Goal: Task Accomplishment & Management: Manage account settings

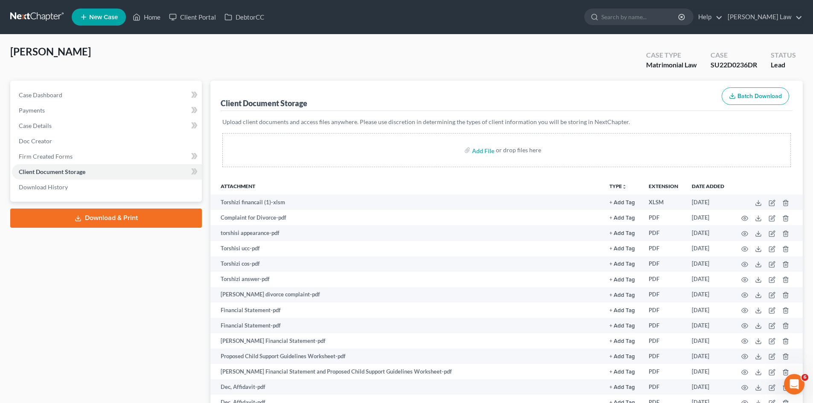
click at [30, 16] on link at bounding box center [37, 16] width 55 height 15
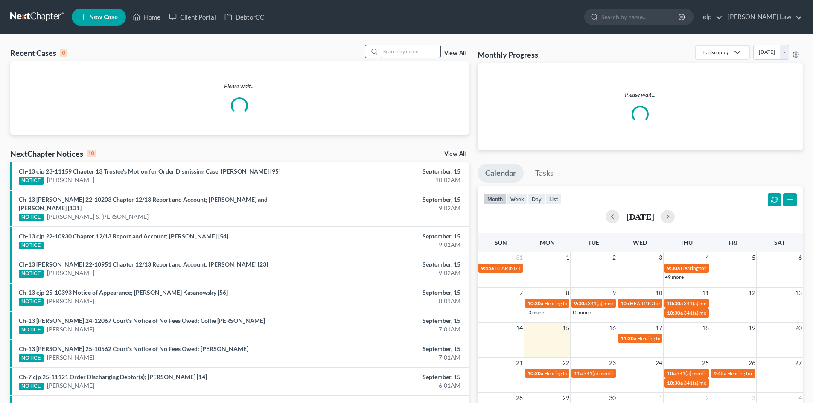
click at [415, 49] on input "search" at bounding box center [411, 51] width 60 height 12
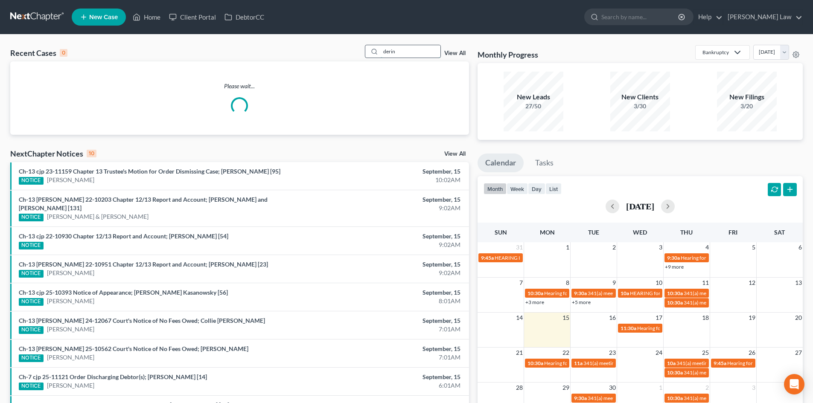
type input "derin"
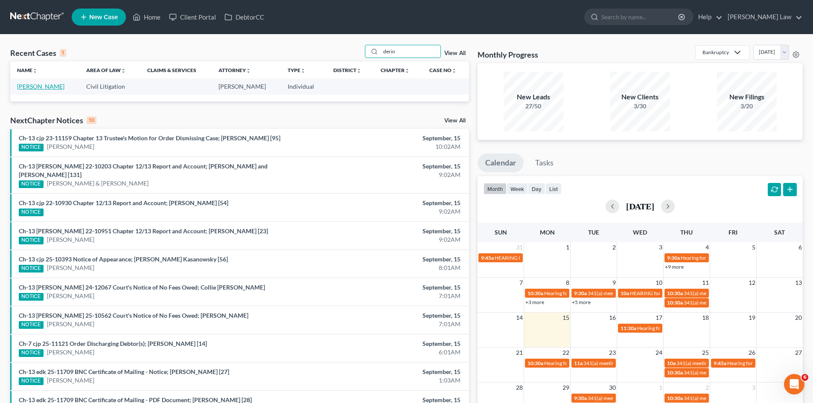
click at [54, 87] on link "Johnson, Derin" at bounding box center [40, 86] width 47 height 7
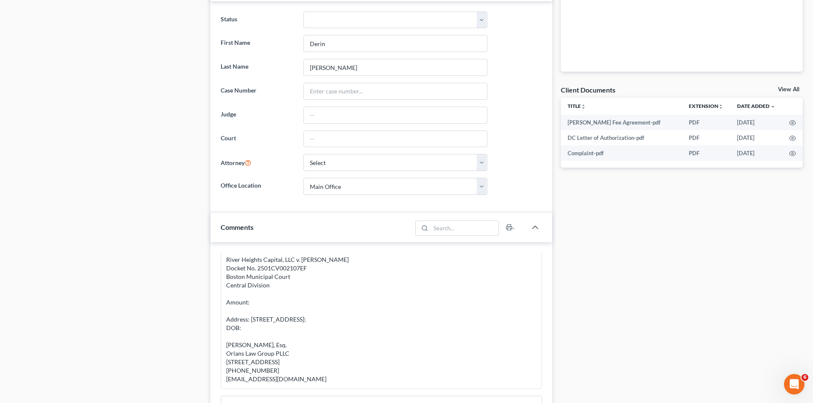
scroll to position [213, 0]
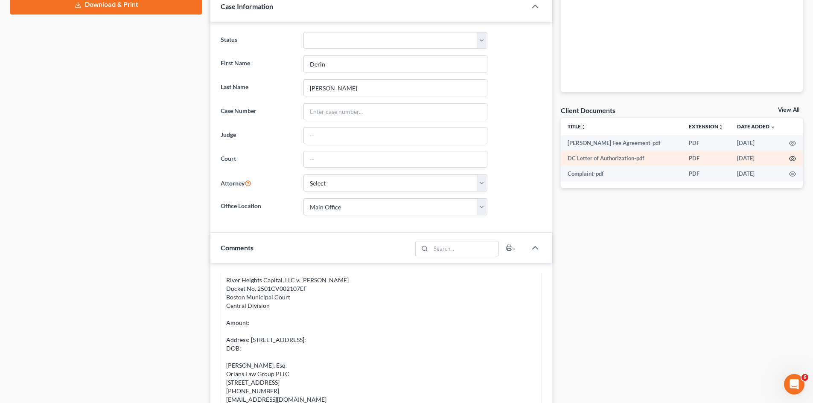
click at [794, 161] on icon "button" at bounding box center [792, 158] width 7 height 7
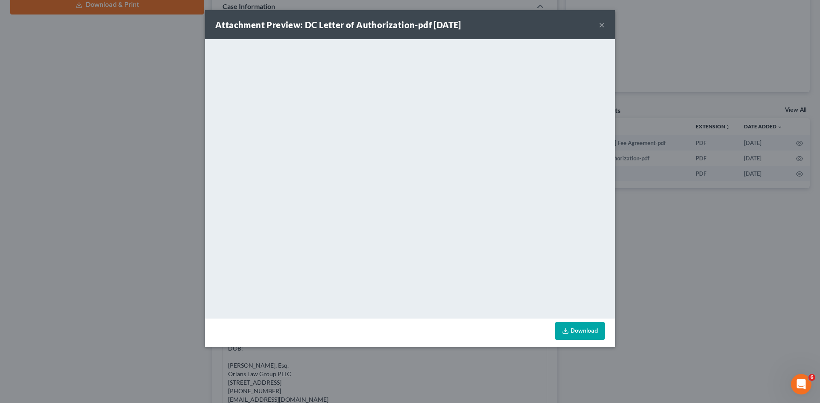
click at [419, 356] on div "Attachment Preview: DC Letter of Authorization-pdf 09/05/2025 × <object ng-attr…" at bounding box center [410, 201] width 820 height 403
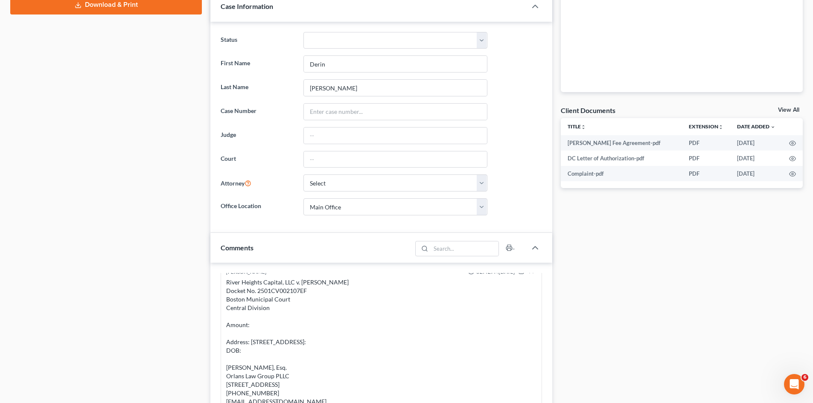
scroll to position [0, 0]
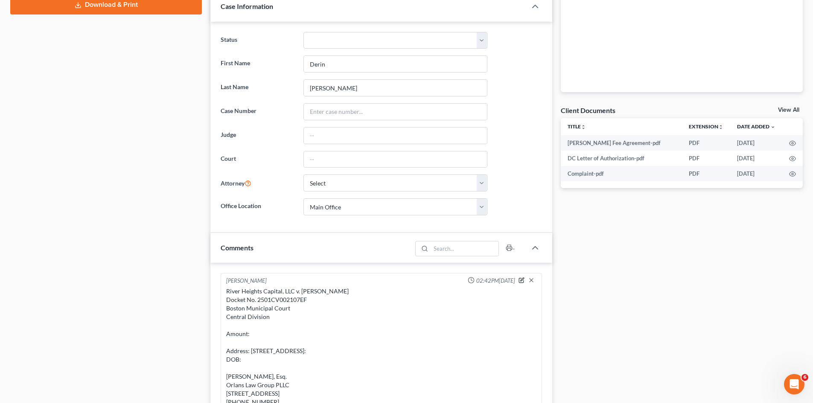
click at [519, 282] on icon "button" at bounding box center [522, 281] width 6 height 6
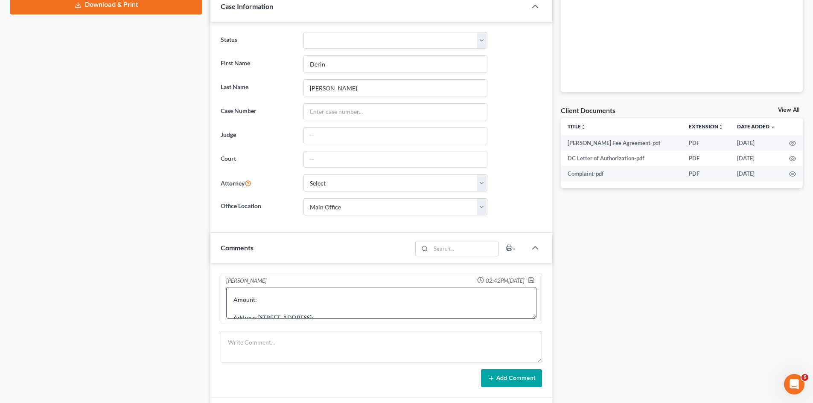
scroll to position [71, 0]
click at [272, 301] on textarea "River Heights Capital, LLC v. Derin M. Johnson Docket No. 2501CV002107EF Boston…" at bounding box center [381, 303] width 310 height 32
type textarea "River Heights Capital, LLC v. Derin M. Johnson Docket No. 2501CV002107EF Boston…"
click at [530, 280] on icon "button" at bounding box center [531, 280] width 7 height 7
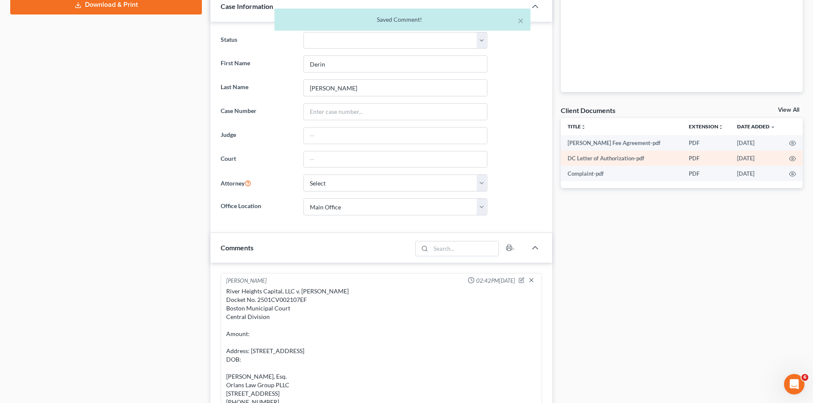
scroll to position [28, 0]
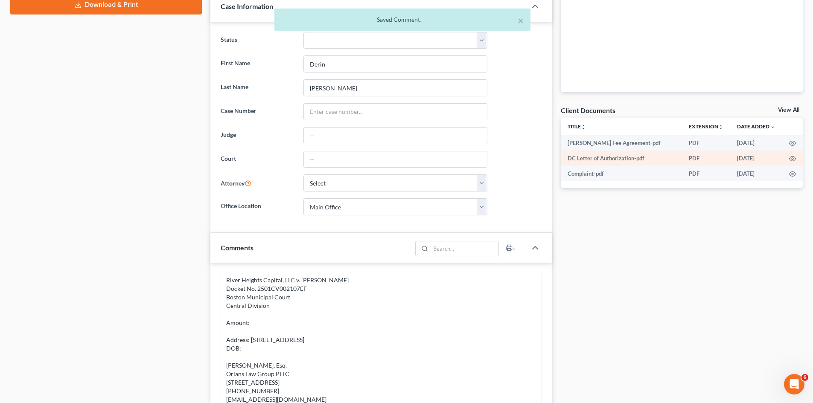
click at [796, 158] on td at bounding box center [793, 158] width 20 height 15
click at [794, 158] on icon "button" at bounding box center [792, 158] width 7 height 7
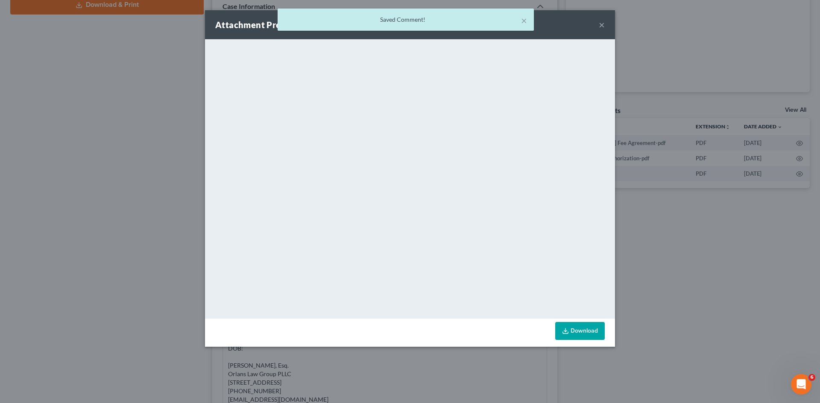
click at [678, 220] on div "Attachment Preview: DC Letter of Authorization-pdf 09/05/2025 × <object ng-attr…" at bounding box center [410, 201] width 820 height 403
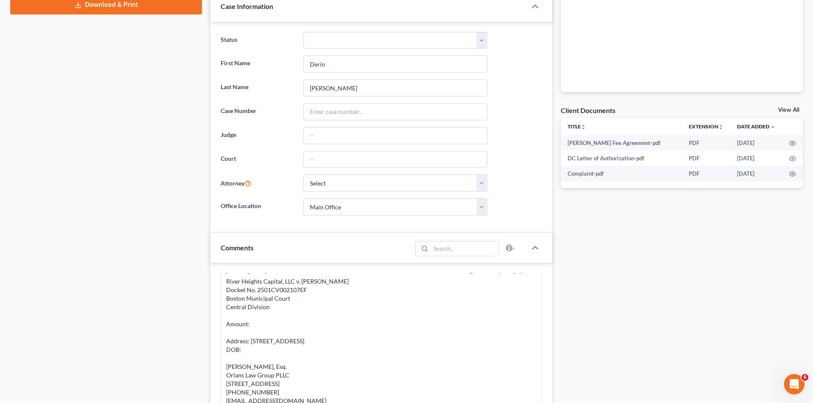
scroll to position [0, 0]
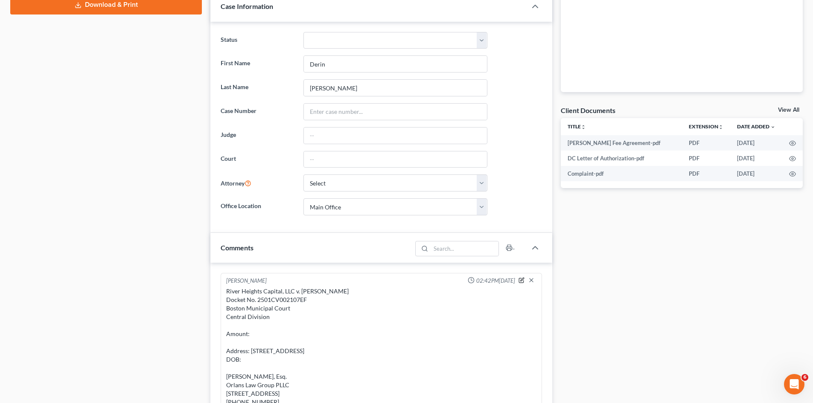
click at [520, 283] on icon "button" at bounding box center [522, 280] width 5 height 5
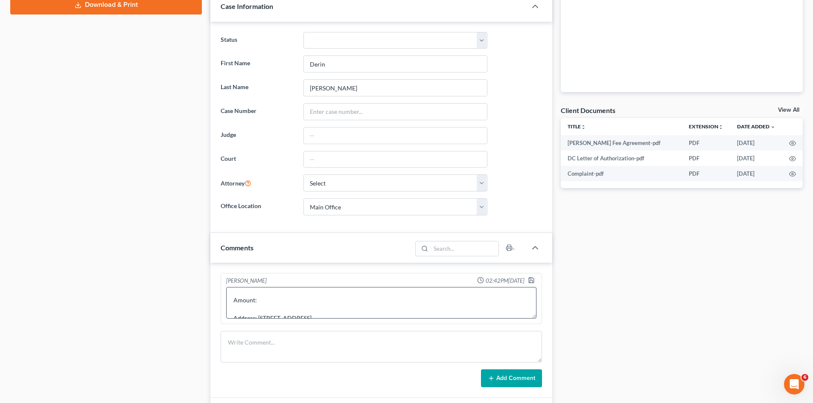
scroll to position [71, 0]
click at [278, 304] on textarea "River Heights Capital, LLC v. Derin M. Johnson Docket No. 2501CV002107EF Boston…" at bounding box center [381, 303] width 310 height 32
type textarea "River Heights Capital, LLC v. Derin M. Johnson Docket No. 2501CV002107EF Boston…"
click at [532, 280] on icon "button" at bounding box center [531, 280] width 7 height 7
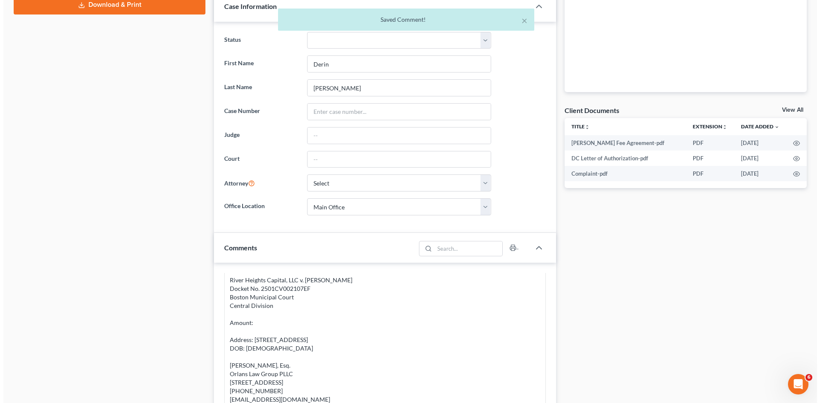
scroll to position [0, 0]
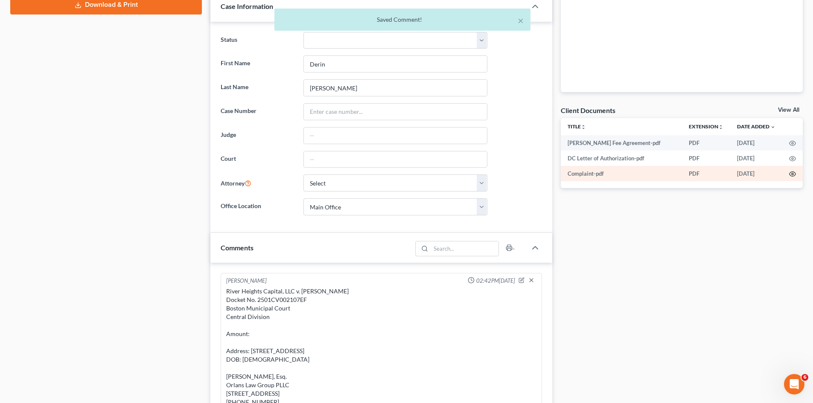
click at [795, 171] on icon "button" at bounding box center [792, 174] width 7 height 7
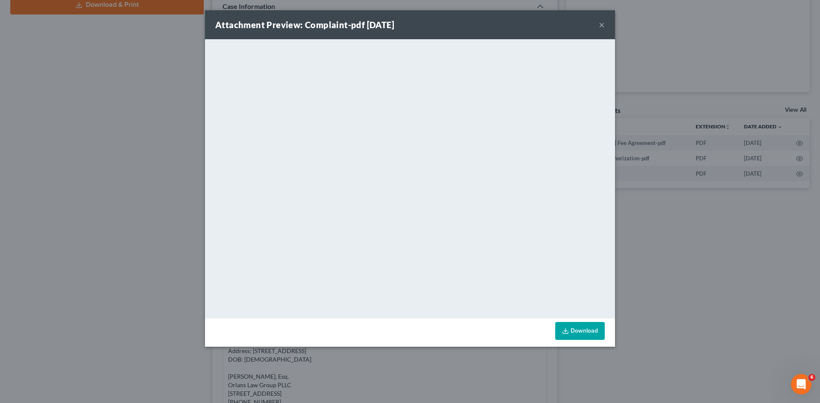
click at [672, 215] on div "Attachment Preview: Complaint-pdf 09/03/2025 × <object ng-attr-data='https://ne…" at bounding box center [410, 201] width 820 height 403
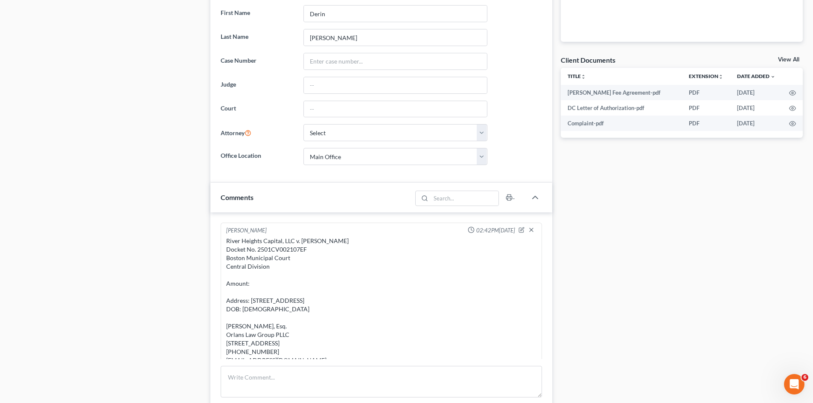
scroll to position [285, 0]
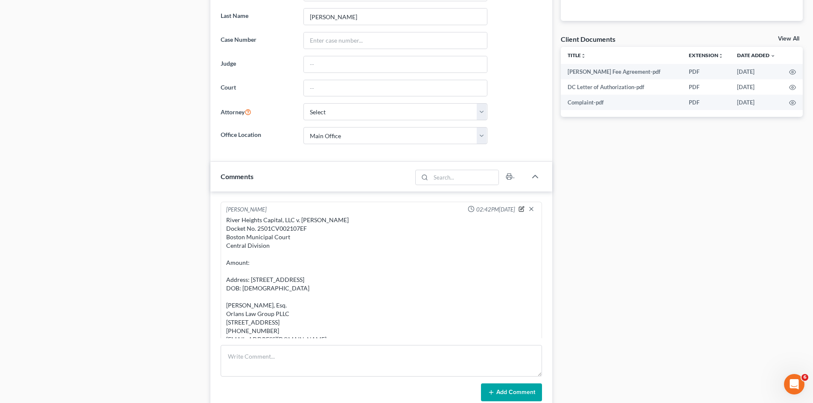
click at [521, 208] on icon "button" at bounding box center [522, 208] width 3 height 3
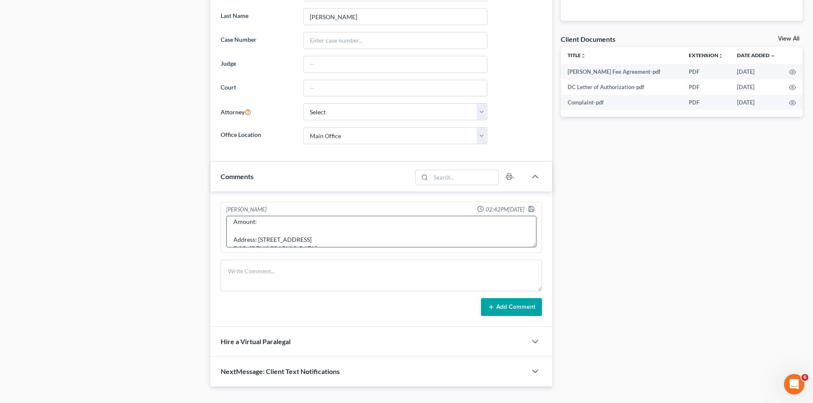
scroll to position [71, 0]
click at [292, 228] on textarea "River Heights Capital, LLC v. Derin M. Johnson Docket No. 2501CV002107EF Boston…" at bounding box center [381, 232] width 310 height 32
type textarea "River Heights Capital, LLC v. Derin M. Johnson Docket No. 2501CV002107EF Boston…"
click at [532, 209] on icon "button" at bounding box center [531, 209] width 7 height 7
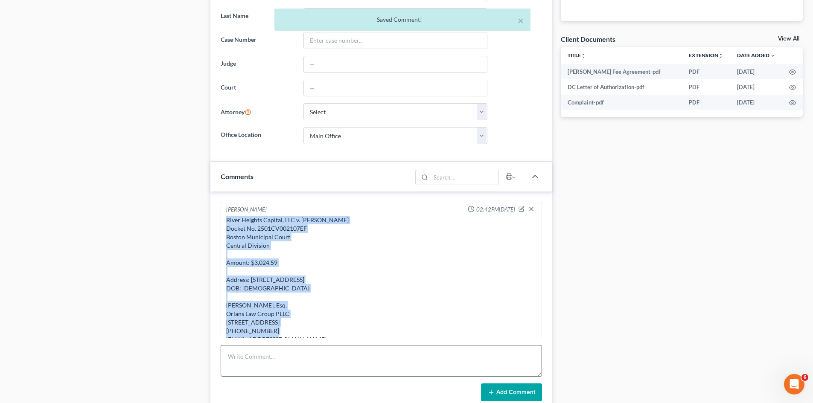
scroll to position [28, 0]
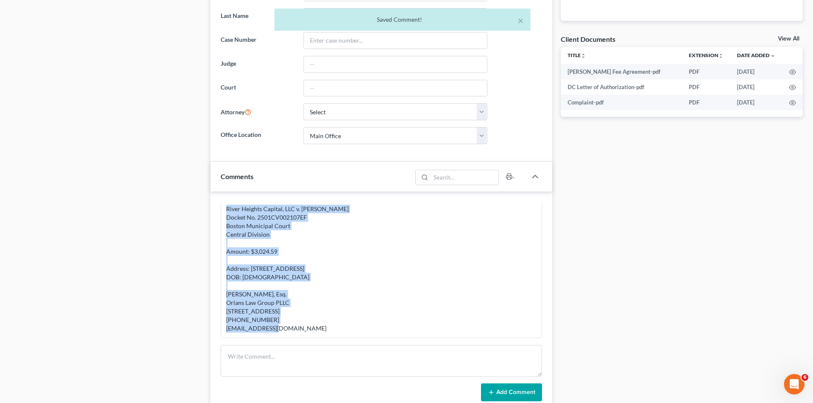
drag, startPoint x: 225, startPoint y: 220, endPoint x: 295, endPoint y: 328, distance: 129.5
click at [295, 328] on div "River Heights Capital, LLC v. Derin M. Johnson Docket No. 2501CV002107EF Boston…" at bounding box center [382, 268] width 314 height 131
copy div "River Heights Capital, LLC v. Derin M. Johnson Docket No. 2501CV002107EF Boston…"
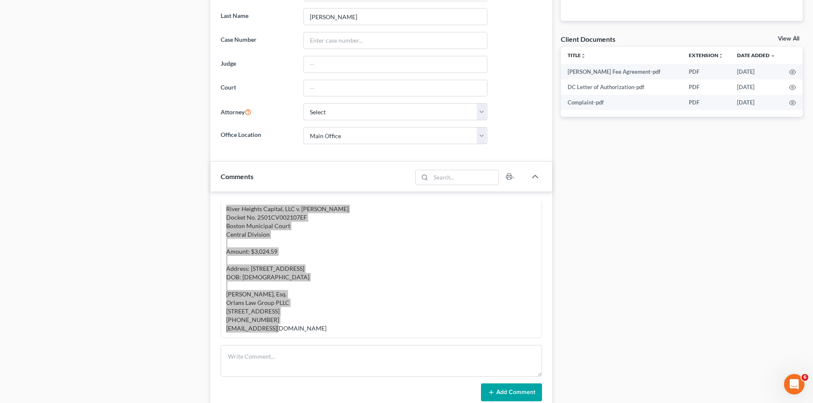
scroll to position [0, 0]
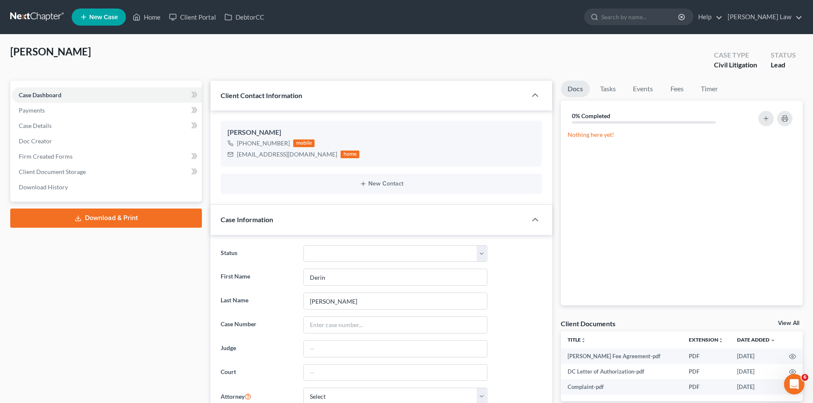
click at [47, 28] on nav "Home New Case Client Portal DebtorCC Benner Law mmanning@tbennerlaw.com My Acco…" at bounding box center [406, 17] width 813 height 34
click at [46, 22] on link at bounding box center [37, 16] width 55 height 15
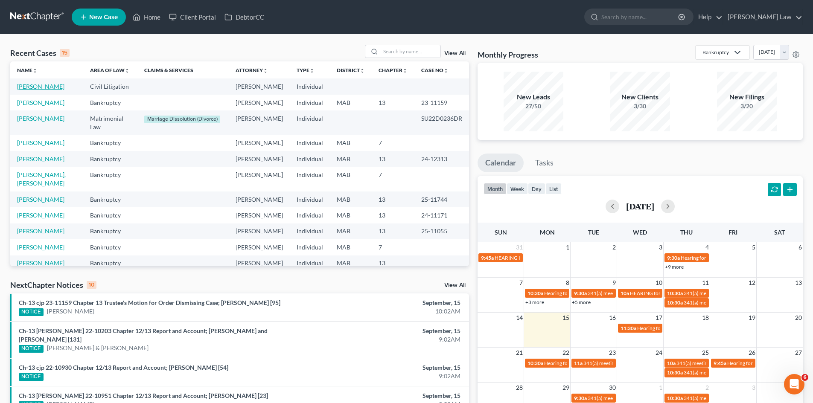
click at [35, 86] on link "Johnson, Derin" at bounding box center [40, 86] width 47 height 7
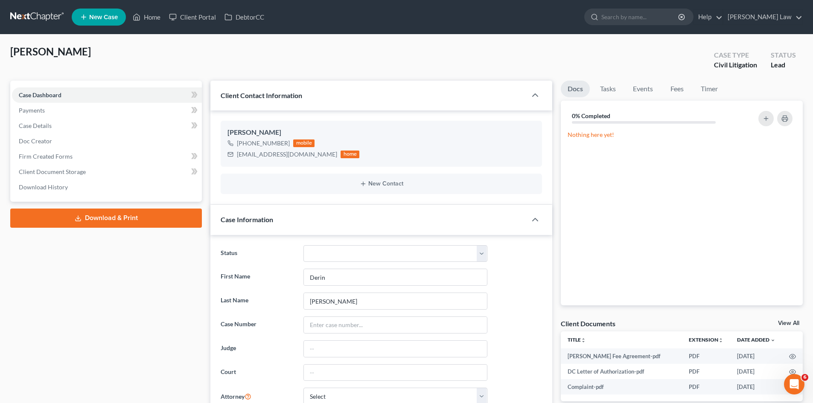
scroll to position [28, 0]
click at [791, 321] on link "View All" at bounding box center [788, 324] width 21 height 6
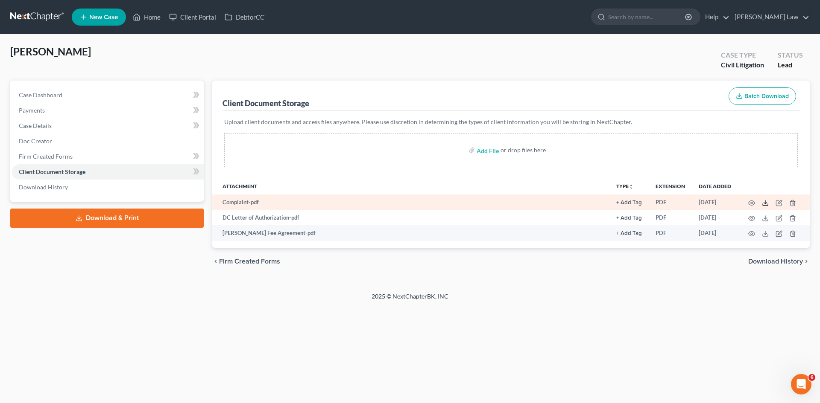
click at [763, 200] on icon at bounding box center [765, 203] width 7 height 7
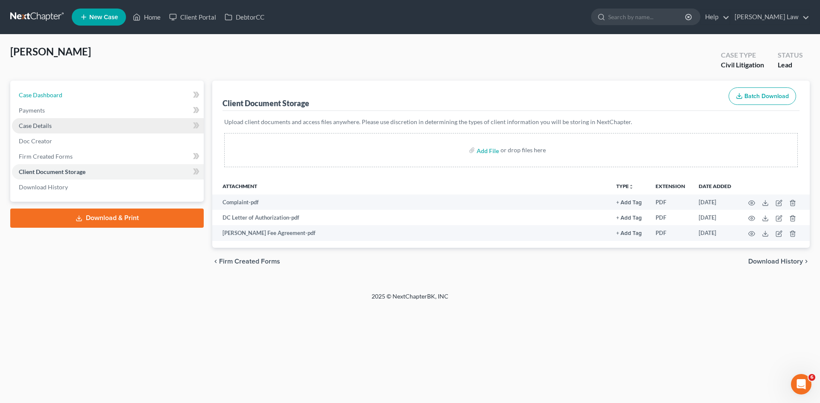
drag, startPoint x: 52, startPoint y: 93, endPoint x: 129, endPoint y: 129, distance: 85.8
click at [52, 93] on span "Case Dashboard" at bounding box center [41, 94] width 44 height 7
select select "0"
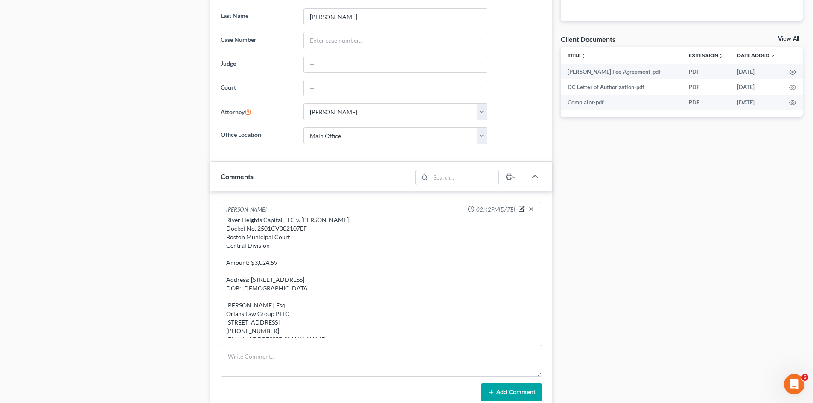
click at [521, 210] on icon "button" at bounding box center [522, 208] width 3 height 3
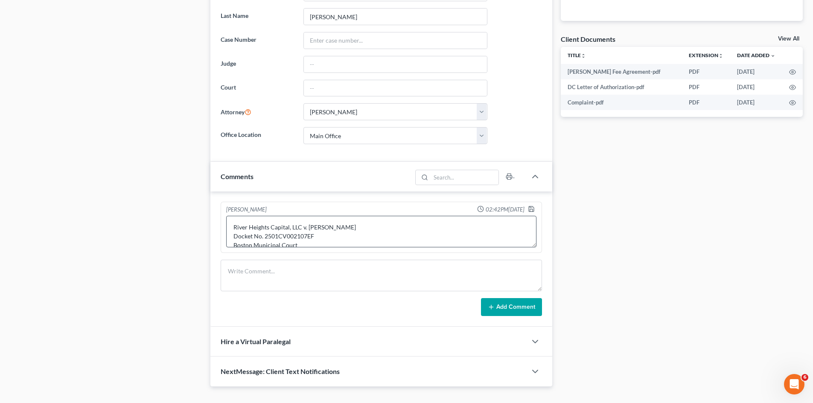
scroll to position [71, 0]
click at [299, 236] on textarea "River Heights Capital, LLC v. Derin M. Johnson Docket No. 2501CV002107EF Boston…" at bounding box center [381, 232] width 310 height 32
drag, startPoint x: 285, startPoint y: 230, endPoint x: 259, endPoint y: 230, distance: 25.6
click at [259, 230] on textarea "River Heights Capital, LLC v. Derin M. Johnson Docket No. 2501CV002107EF Boston…" at bounding box center [381, 232] width 310 height 32
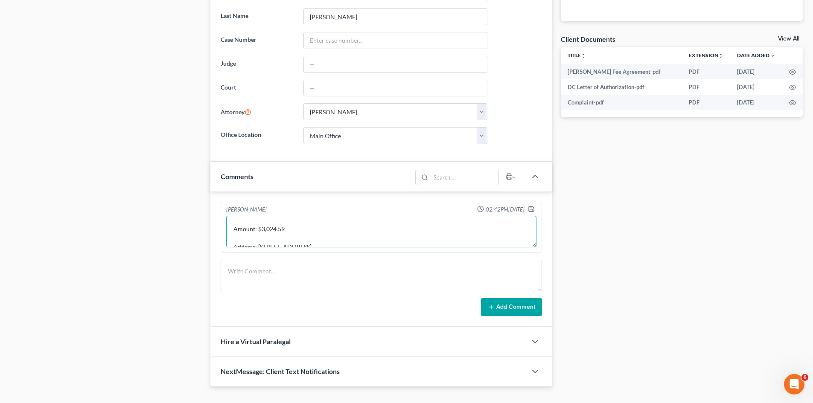
paste textarea "8,338.07"
type textarea "River Heights Capital, LLC v. [PERSON_NAME] Docket No. 2501CV002107EF Boston Mu…"
click at [526, 210] on div "Michael Manning 02:42PM, 09/03/2025" at bounding box center [382, 210] width 314 height 9
click at [529, 210] on icon "button" at bounding box center [531, 209] width 5 height 5
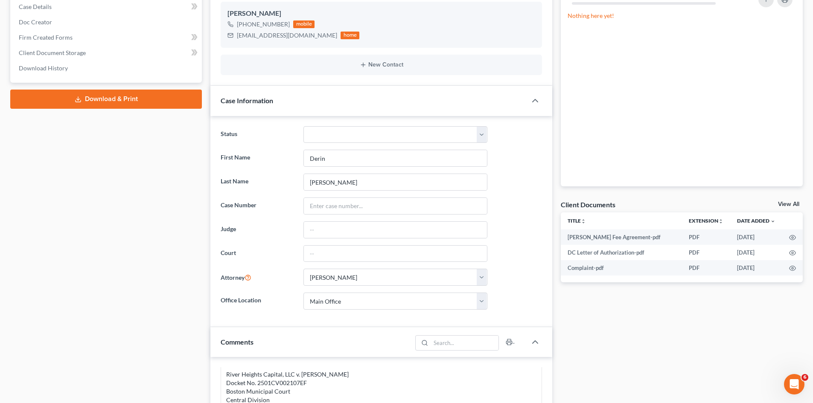
scroll to position [0, 0]
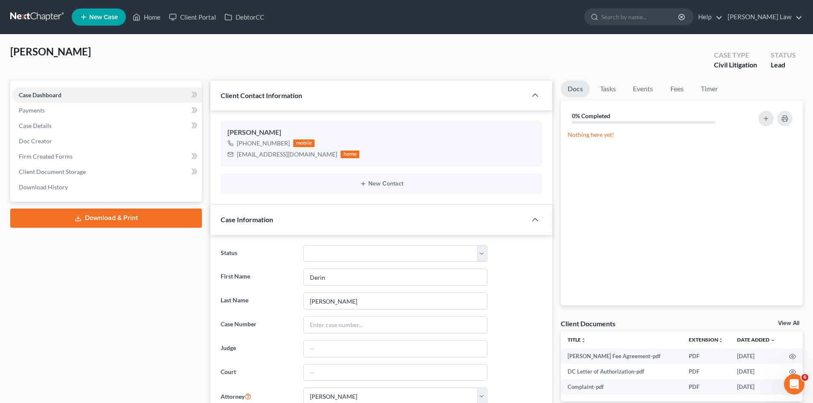
drag, startPoint x: 35, startPoint y: 16, endPoint x: 105, endPoint y: 4, distance: 71.0
click at [36, 16] on link at bounding box center [37, 16] width 55 height 15
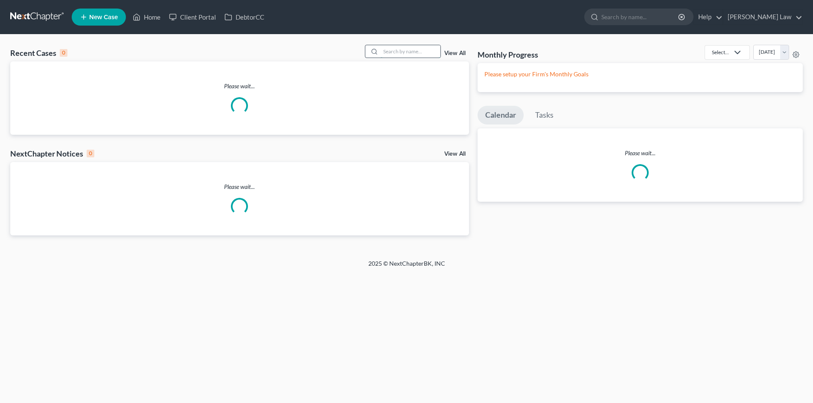
click at [418, 51] on input "search" at bounding box center [411, 51] width 60 height 12
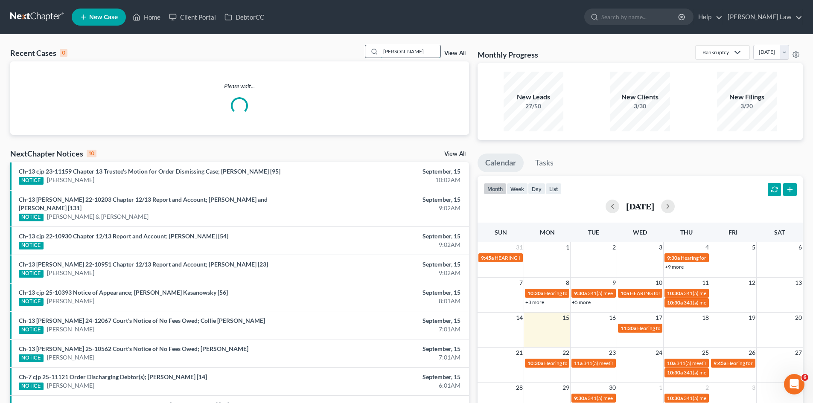
type input "clark"
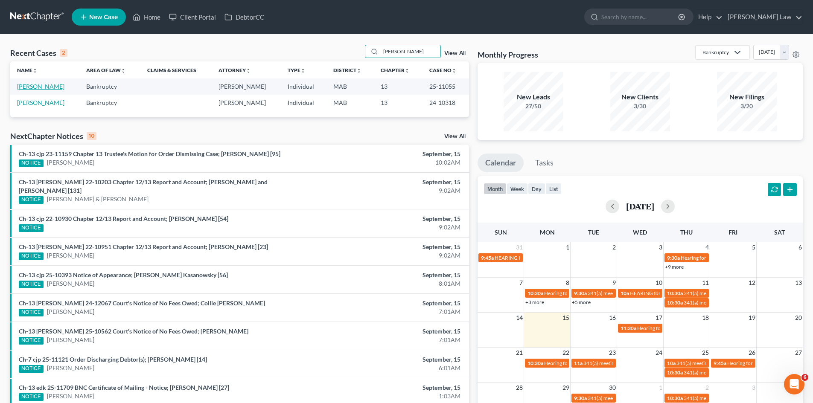
click at [41, 86] on link "[PERSON_NAME]" at bounding box center [40, 86] width 47 height 7
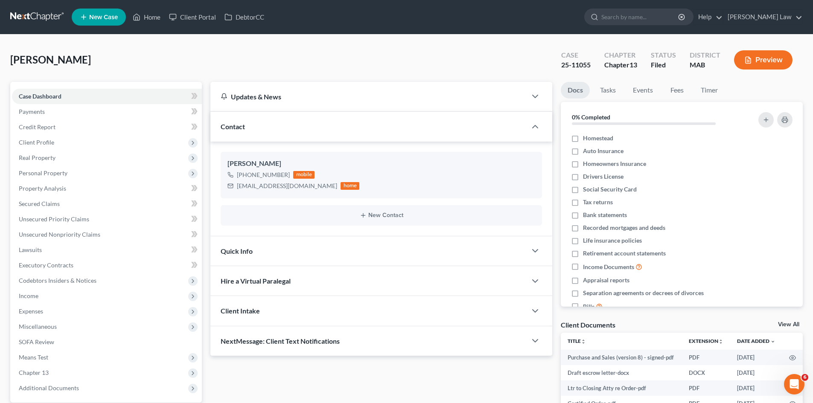
click at [783, 324] on link "View All" at bounding box center [788, 325] width 21 height 6
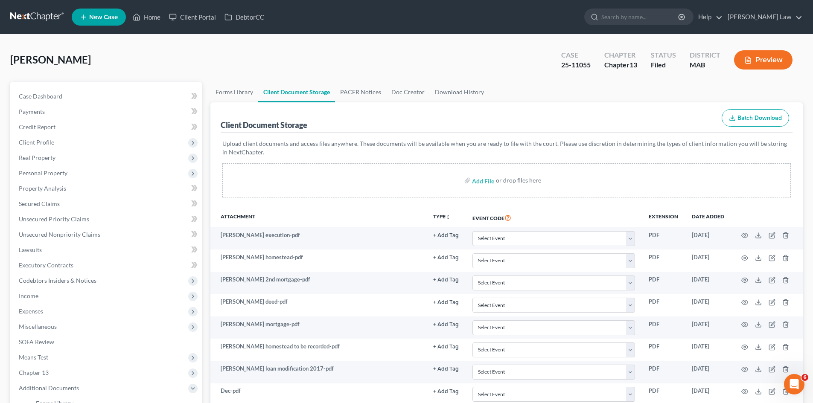
click at [472, 179] on label "Add File" at bounding box center [484, 181] width 24 height 15
click at [50, 97] on span "Case Dashboard" at bounding box center [41, 96] width 44 height 7
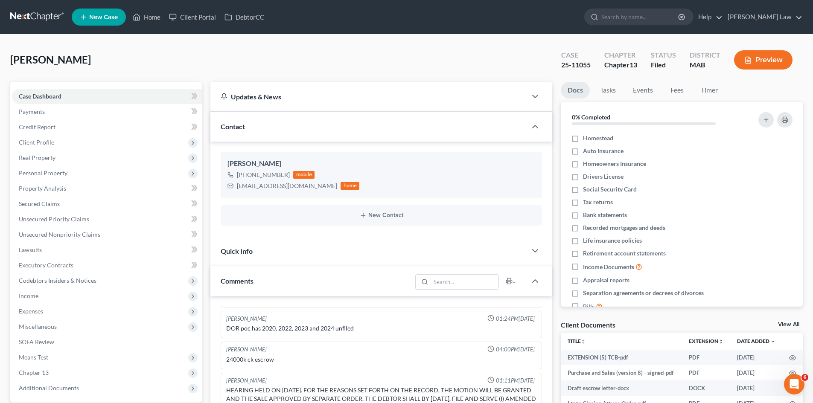
click at [41, 23] on link at bounding box center [37, 16] width 55 height 15
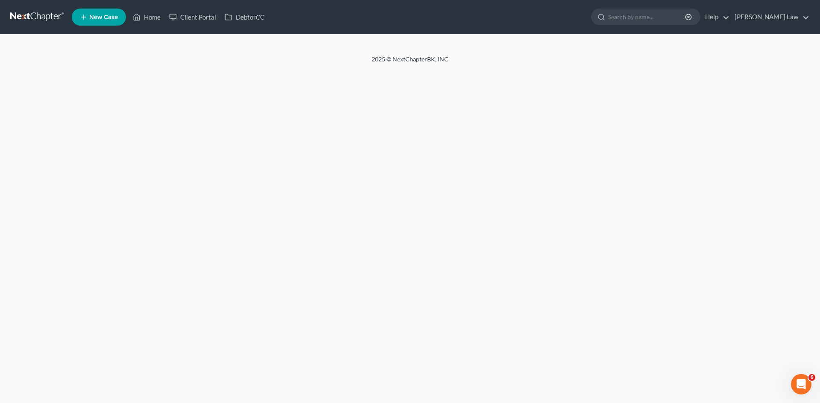
click at [404, 49] on div at bounding box center [410, 45] width 820 height 20
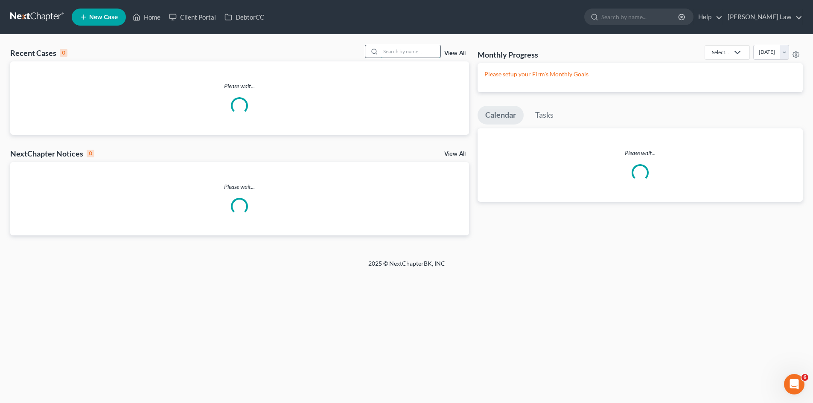
click at [406, 50] on input "search" at bounding box center [411, 51] width 60 height 12
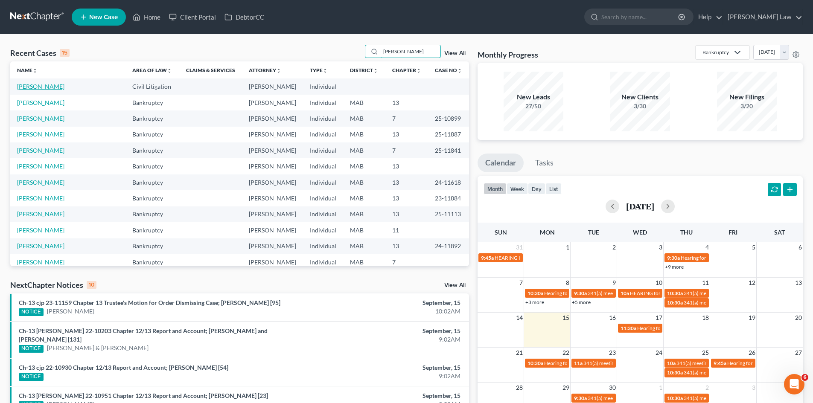
type input "[PERSON_NAME]"
click at [41, 90] on link "[PERSON_NAME]" at bounding box center [40, 86] width 47 height 7
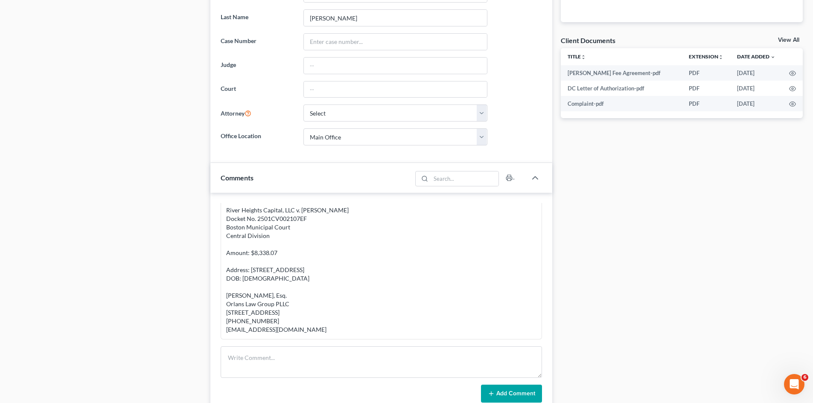
scroll to position [285, 0]
click at [789, 41] on link "View All" at bounding box center [788, 39] width 21 height 6
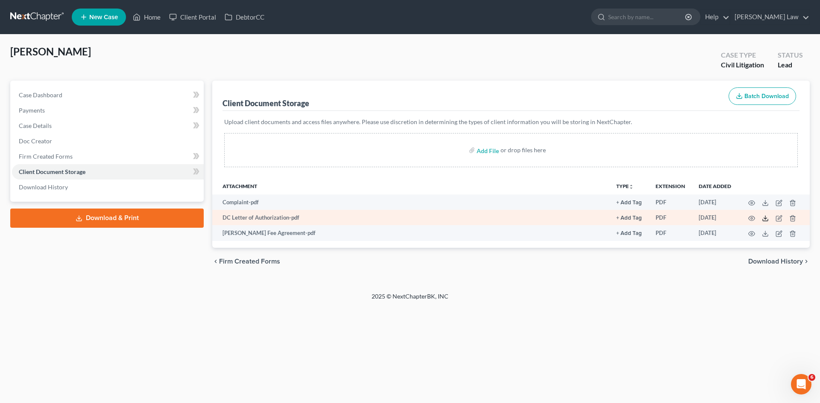
click at [762, 218] on icon at bounding box center [765, 218] width 7 height 7
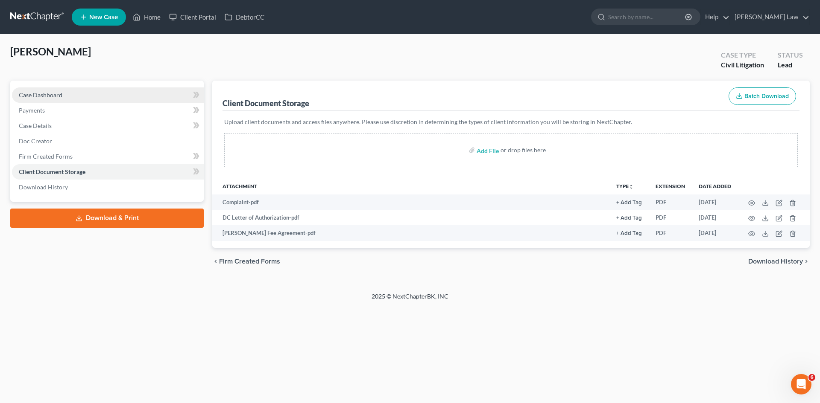
click at [35, 98] on span "Case Dashboard" at bounding box center [41, 94] width 44 height 7
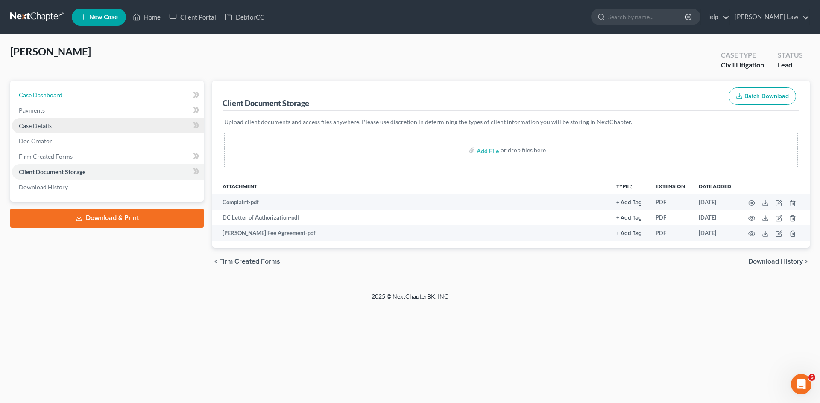
select select "0"
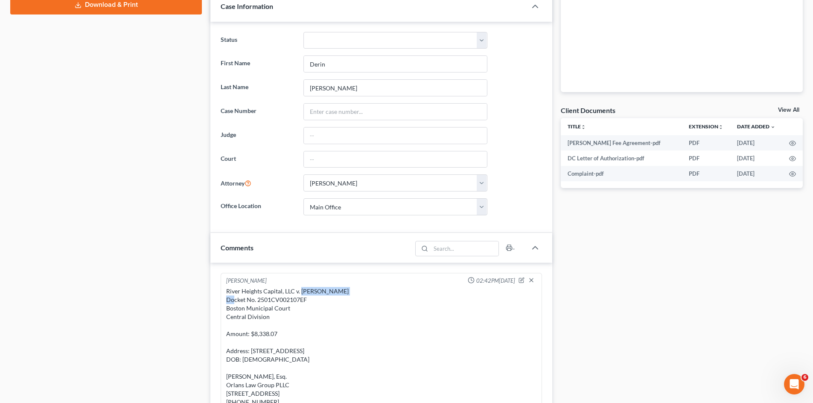
drag, startPoint x: 350, startPoint y: 293, endPoint x: 301, endPoint y: 293, distance: 49.5
click at [301, 293] on div "River Heights Capital, LLC v. Derin M. Johnson Docket No. 2501CV002107EF Boston…" at bounding box center [381, 351] width 310 height 128
click at [271, 302] on div "River Heights Capital, LLC v. Derin M. Johnson Docket No. 2501CV002107EF Boston…" at bounding box center [381, 351] width 310 height 128
copy div "2501CV002107EF"
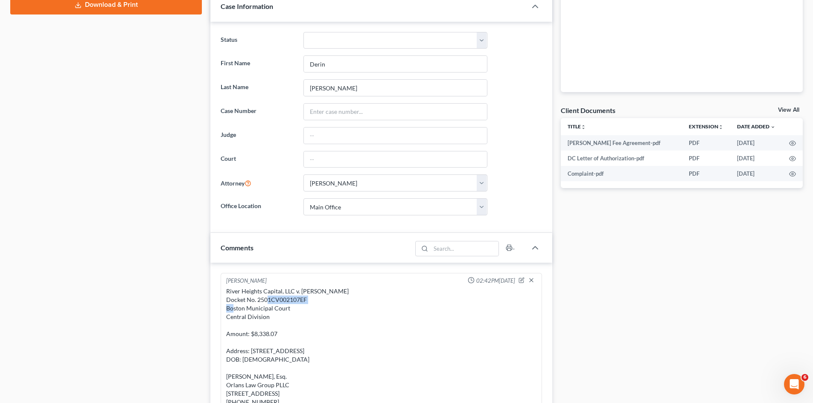
drag, startPoint x: 220, startPoint y: 211, endPoint x: 240, endPoint y: 263, distance: 54.9
click at [220, 211] on label "Office Location" at bounding box center [257, 207] width 82 height 17
drag, startPoint x: 235, startPoint y: 294, endPoint x: 297, endPoint y: 311, distance: 64.3
click at [297, 311] on div "River Heights Capital, LLC v. Derin M. Johnson Docket No. 2501CV002107EF Boston…" at bounding box center [381, 351] width 310 height 128
copy div "River Heights Capital, LLC v. Derin M. Johnson Docket No. 2501CV002107EF Boston…"
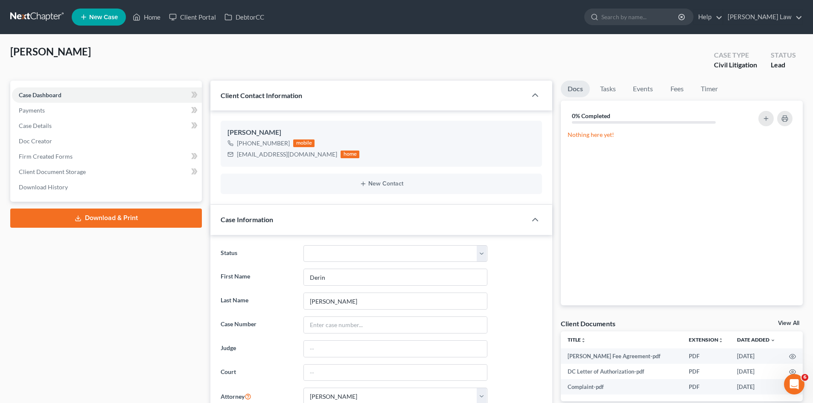
click at [57, 18] on link at bounding box center [37, 16] width 55 height 15
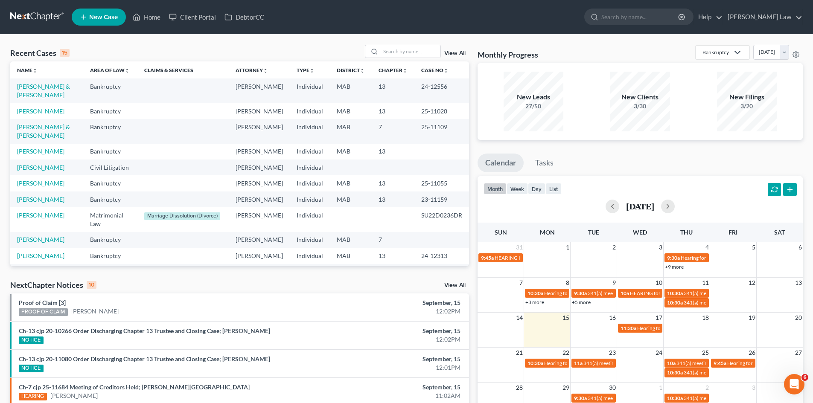
click at [360, 50] on div "Recent Cases 15 View All" at bounding box center [239, 53] width 459 height 17
click at [390, 49] on input "search" at bounding box center [411, 51] width 60 height 12
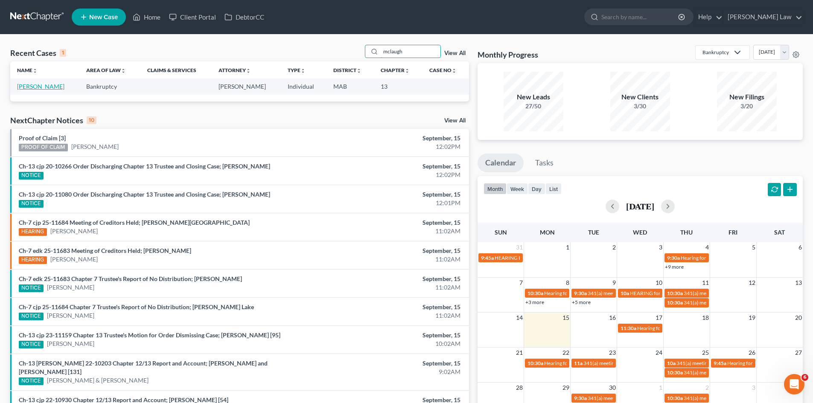
type input "mclaugh"
click at [33, 84] on link "[PERSON_NAME]" at bounding box center [40, 86] width 47 height 7
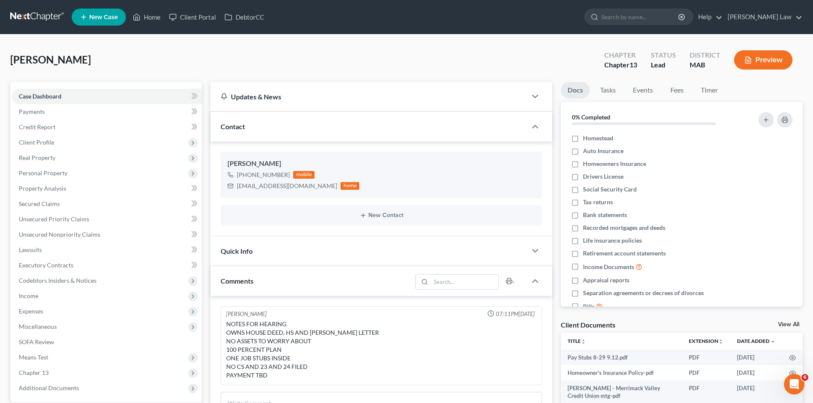
scroll to position [73, 0]
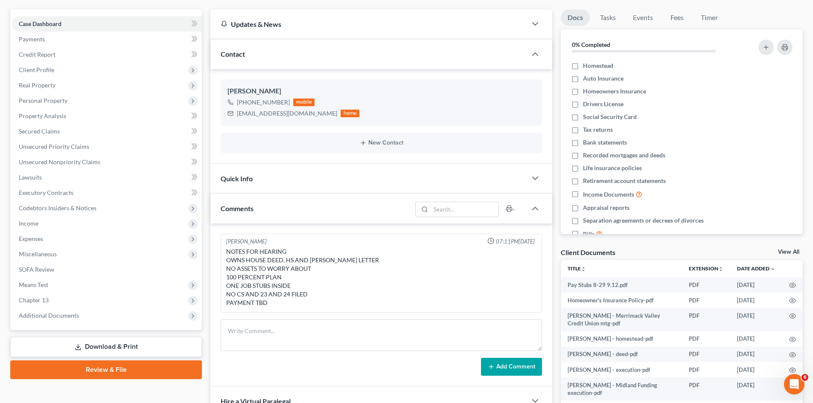
click at [789, 250] on link "View All" at bounding box center [788, 252] width 21 height 6
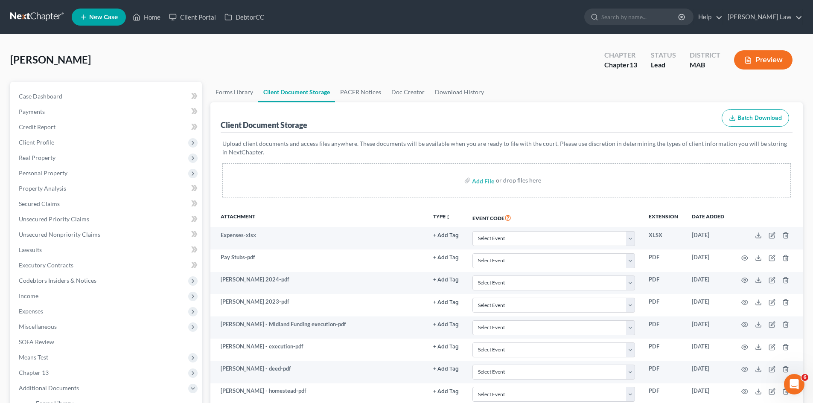
click at [6, 38] on div "McLaughlin, Anthony Upgraded Chapter Chapter 13 Status Lead District MAB Previe…" at bounding box center [406, 291] width 813 height 512
click at [28, 18] on link at bounding box center [37, 16] width 55 height 15
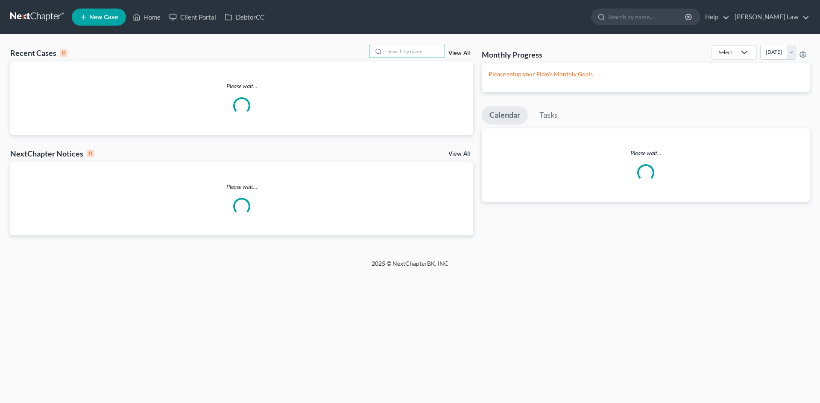
click at [404, 56] on input "search" at bounding box center [415, 51] width 60 height 12
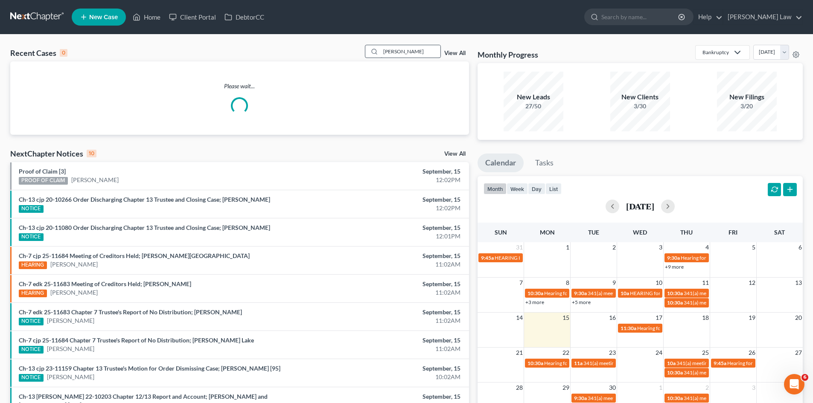
type input "[PERSON_NAME]"
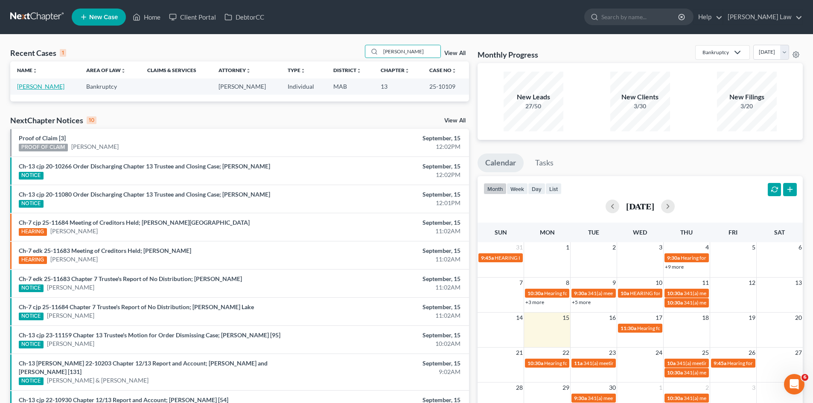
click at [41, 86] on link "[PERSON_NAME]" at bounding box center [40, 86] width 47 height 7
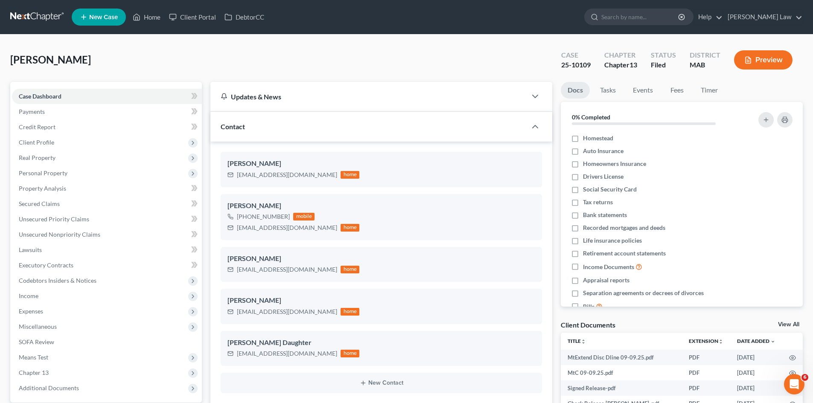
scroll to position [597, 0]
click at [794, 321] on div "Client Documents View All" at bounding box center [682, 327] width 242 height 12
click at [794, 322] on link "View All" at bounding box center [788, 325] width 21 height 6
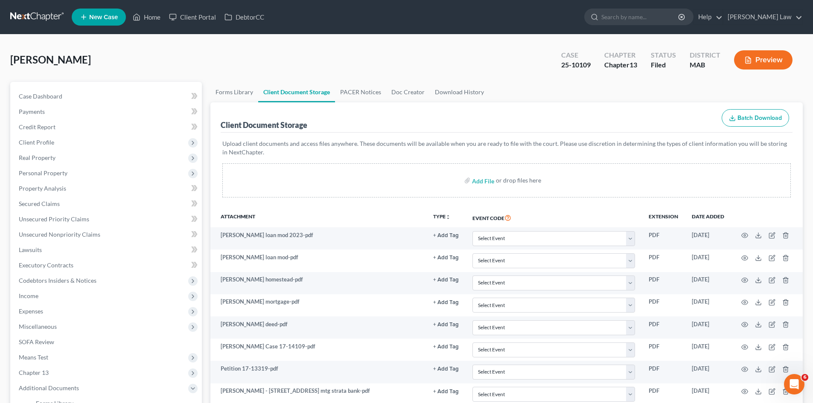
click at [11, 26] on nav "Home New Case Client Portal DebtorCC Benner Law mmanning@tbennerlaw.com My Acco…" at bounding box center [406, 17] width 813 height 34
click at [12, 19] on link at bounding box center [37, 16] width 55 height 15
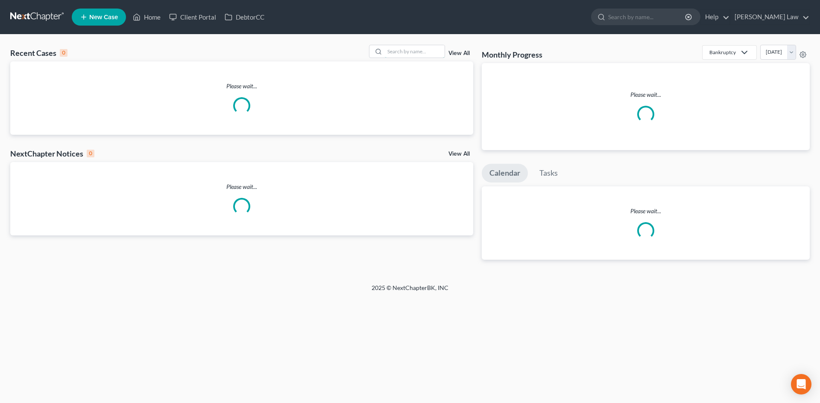
click at [415, 54] on input "search" at bounding box center [415, 51] width 60 height 12
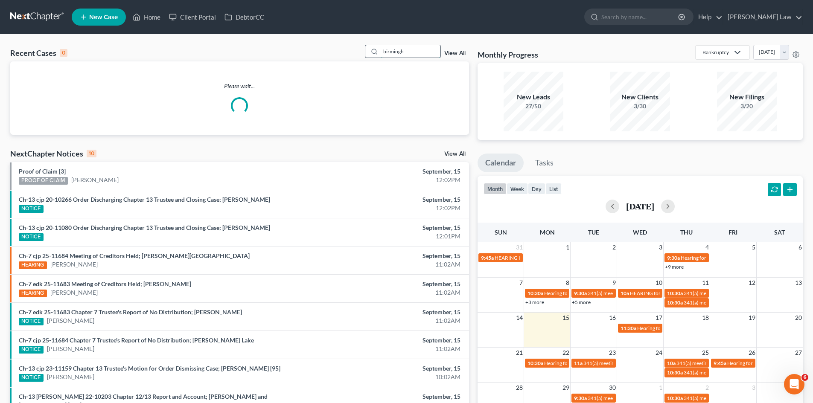
type input "birmingh"
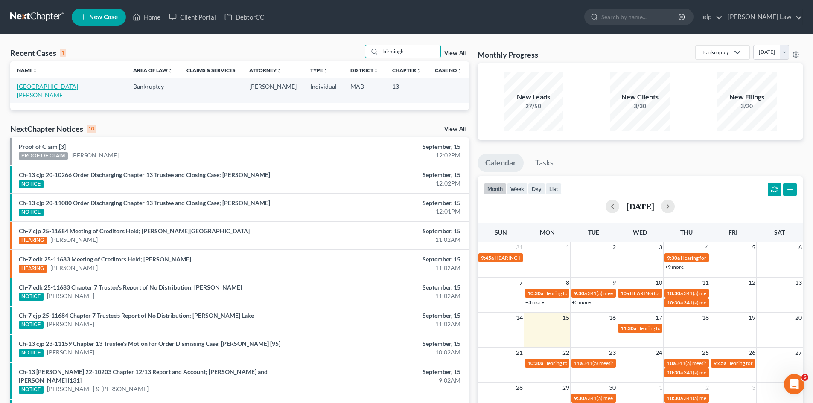
click at [35, 84] on link "[GEOGRAPHIC_DATA][PERSON_NAME]" at bounding box center [47, 91] width 61 height 16
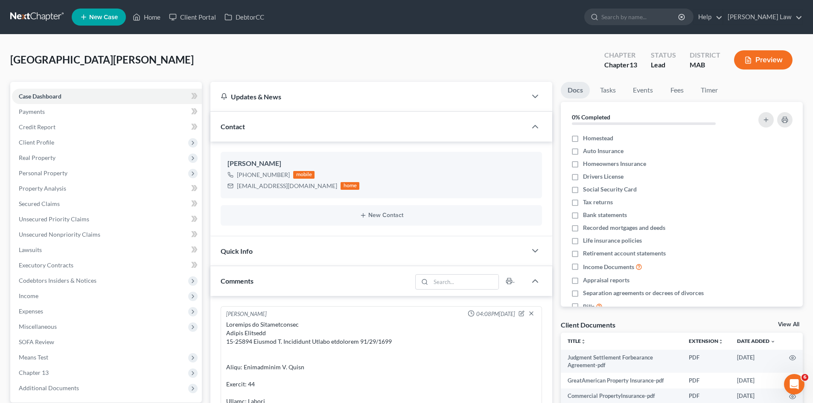
click at [788, 321] on div "Client Documents View All" at bounding box center [682, 327] width 242 height 12
click at [795, 324] on link "View All" at bounding box center [788, 325] width 21 height 6
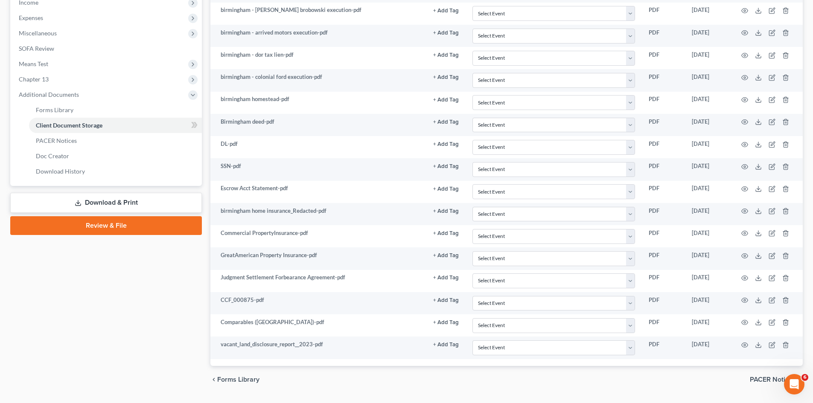
scroll to position [316, 0]
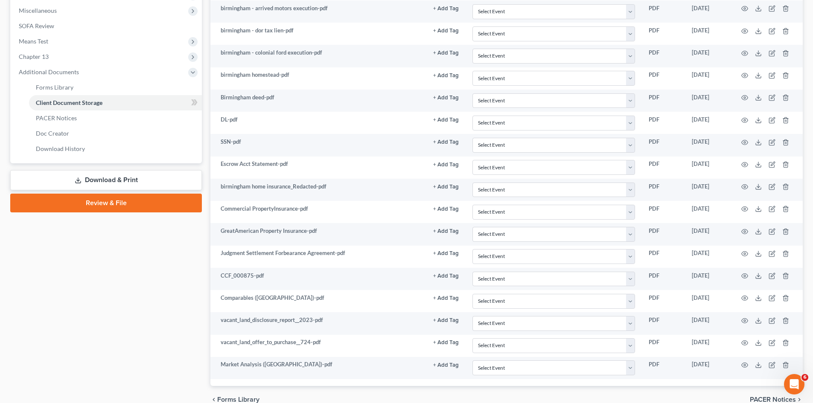
click at [166, 305] on div "Case Dashboard Payments Invoices Payments Payments Credit Report Client Profile" at bounding box center [106, 90] width 200 height 648
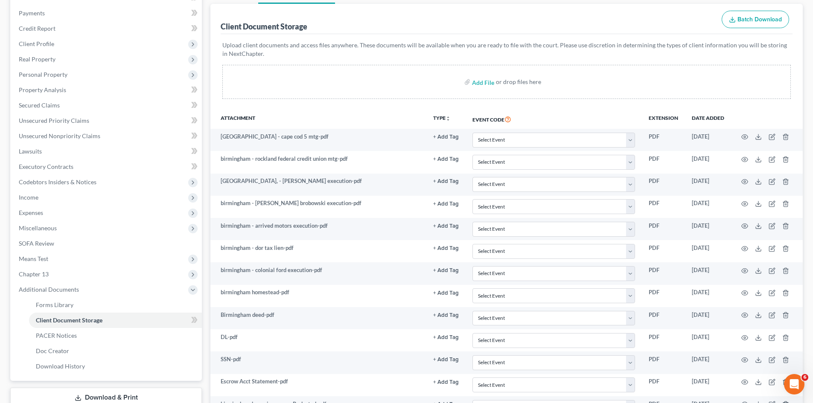
scroll to position [0, 0]
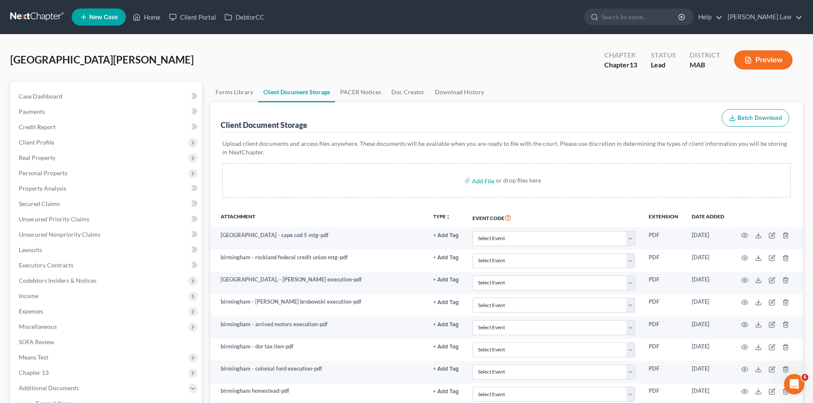
click at [42, 17] on link at bounding box center [37, 16] width 55 height 15
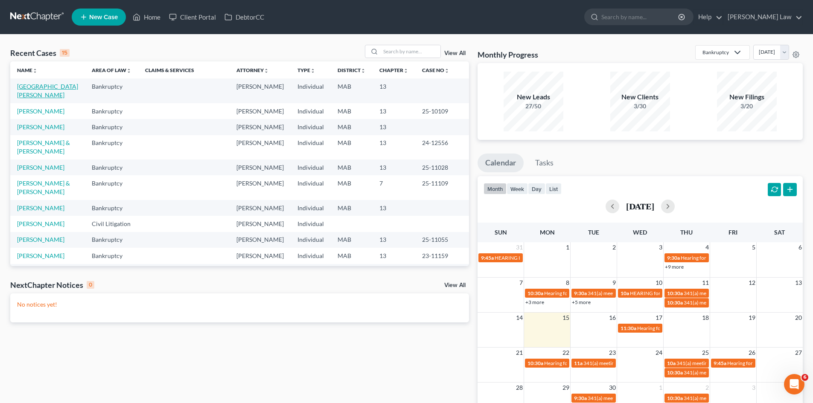
click at [25, 86] on link "[GEOGRAPHIC_DATA][PERSON_NAME]" at bounding box center [47, 91] width 61 height 16
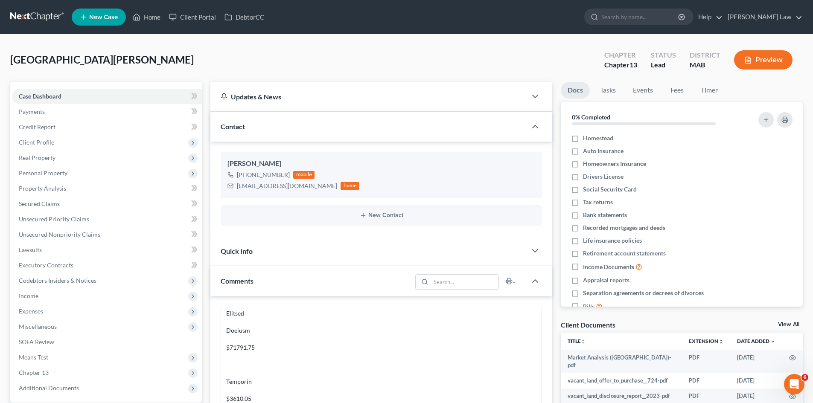
click at [41, 15] on link at bounding box center [37, 16] width 55 height 15
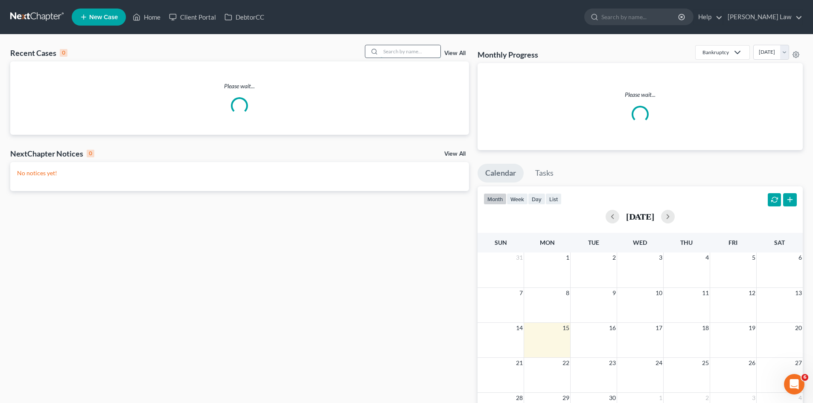
click at [403, 56] on input "search" at bounding box center [411, 51] width 60 height 12
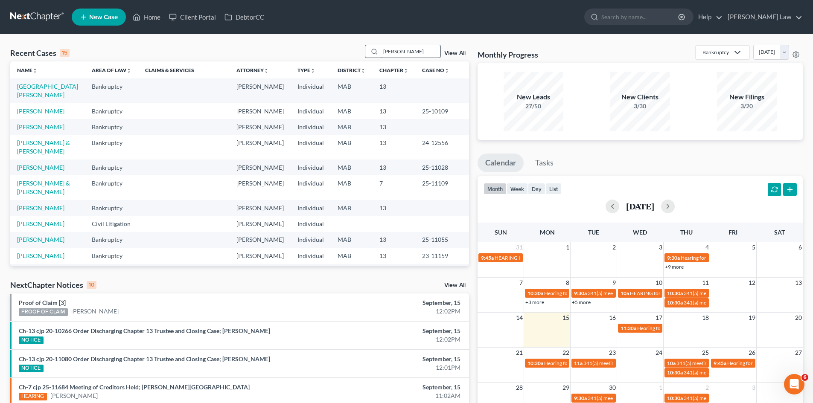
type input "[PERSON_NAME]"
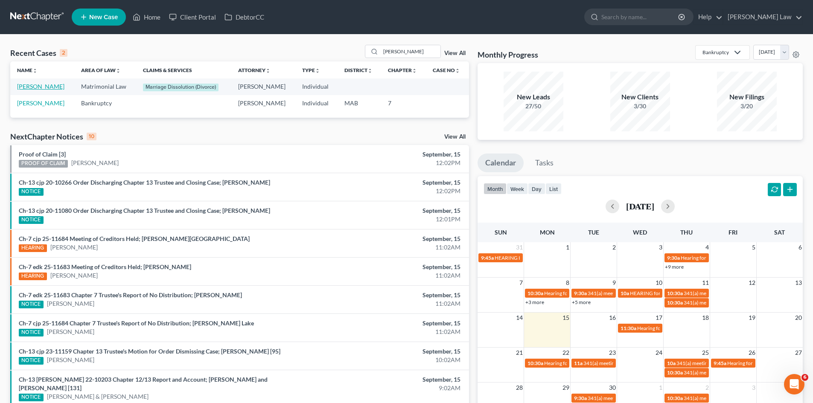
click at [50, 85] on link "[PERSON_NAME]" at bounding box center [40, 86] width 47 height 7
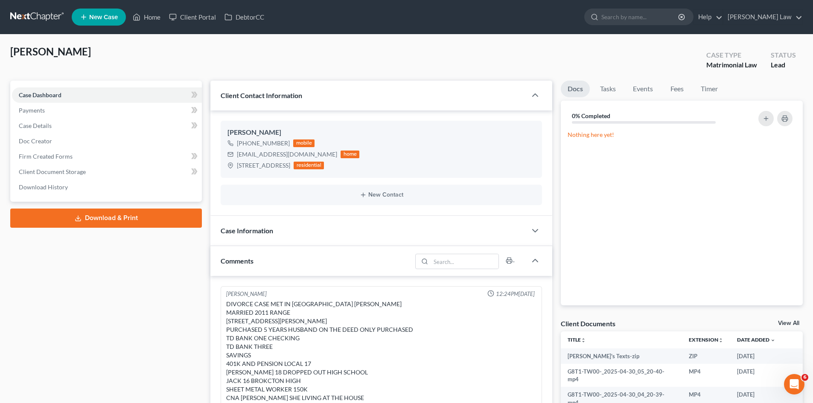
scroll to position [400, 0]
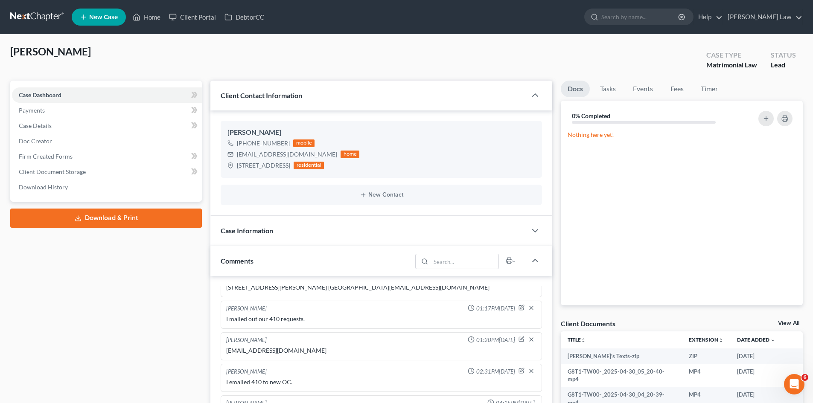
click at [792, 322] on link "View All" at bounding box center [788, 324] width 21 height 6
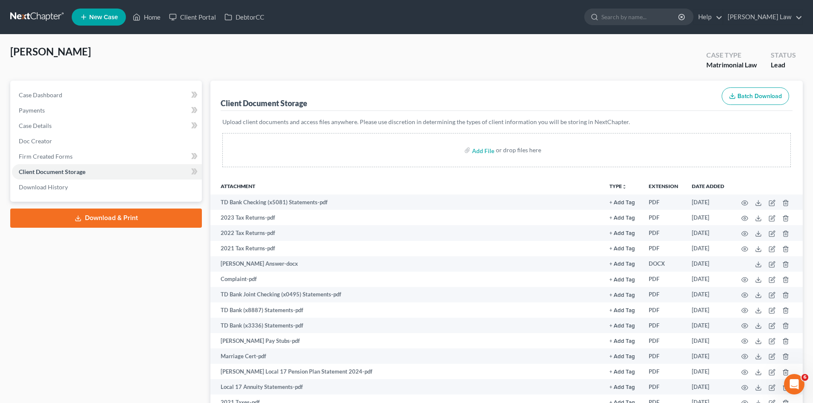
drag, startPoint x: 156, startPoint y: 293, endPoint x: 167, endPoint y: 291, distance: 11.8
click at [21, 16] on link at bounding box center [37, 16] width 55 height 15
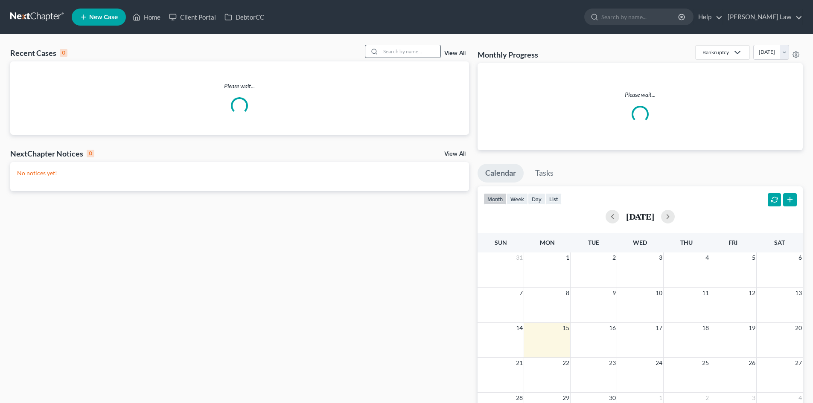
click at [375, 47] on div at bounding box center [372, 51] width 15 height 12
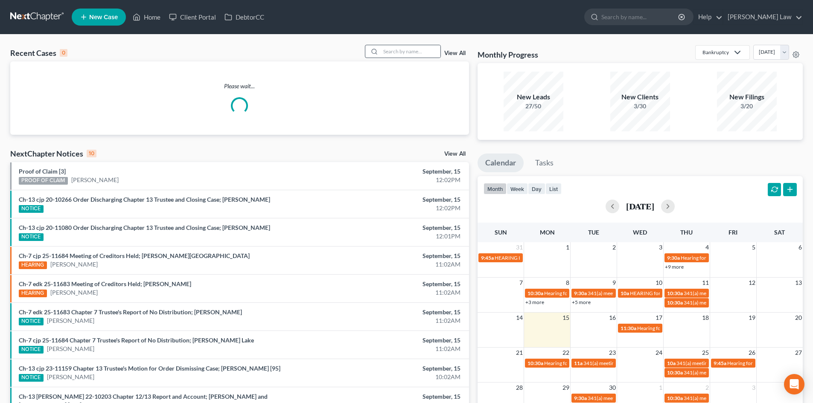
click at [401, 45] on div at bounding box center [403, 51] width 76 height 13
click at [412, 45] on div at bounding box center [403, 51] width 76 height 13
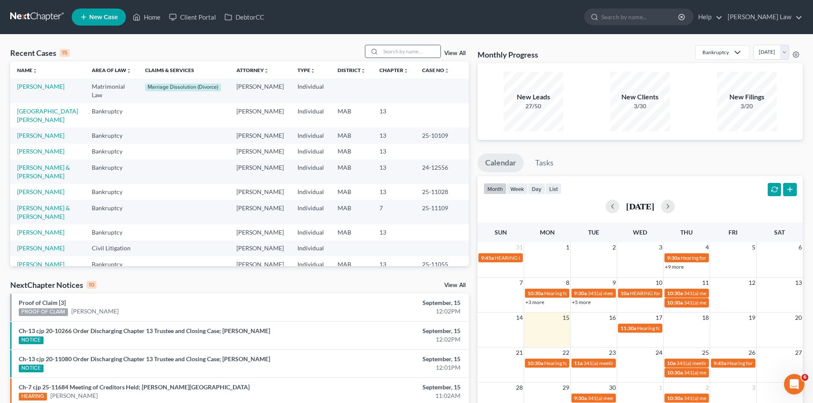
click at [412, 50] on input "search" at bounding box center [411, 51] width 60 height 12
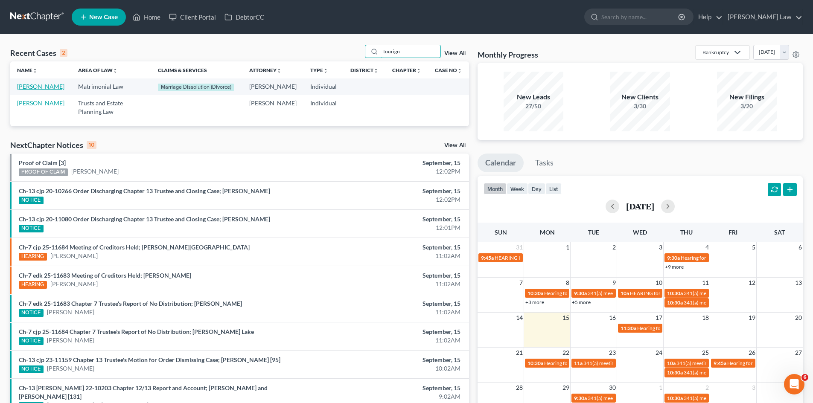
type input "tourign"
click at [34, 85] on link "[PERSON_NAME]" at bounding box center [40, 86] width 47 height 7
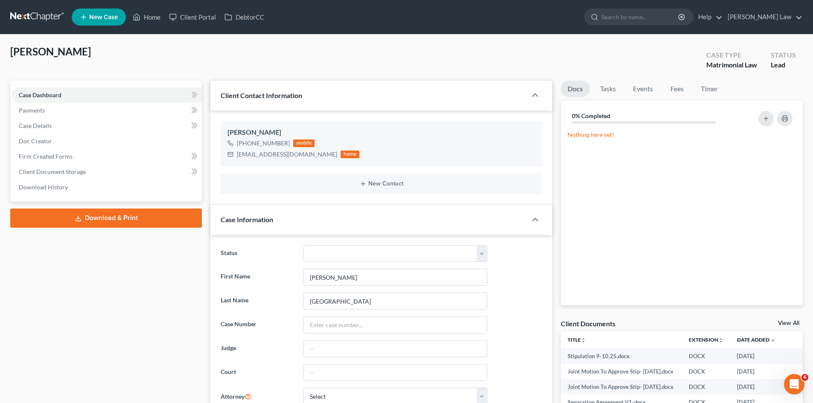
scroll to position [163, 0]
click at [786, 323] on link "View All" at bounding box center [788, 324] width 21 height 6
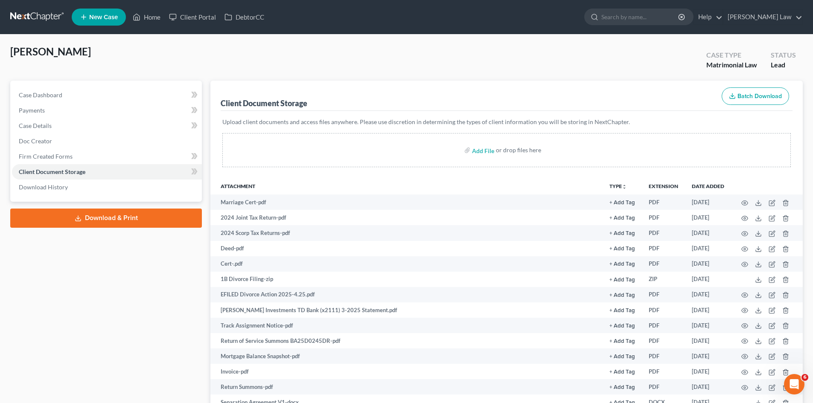
click at [139, 298] on div "Case Dashboard Payments Invoices Payments Payments Case Details Doc Creator" at bounding box center [106, 294] width 200 height 426
click at [46, 18] on link at bounding box center [37, 16] width 55 height 15
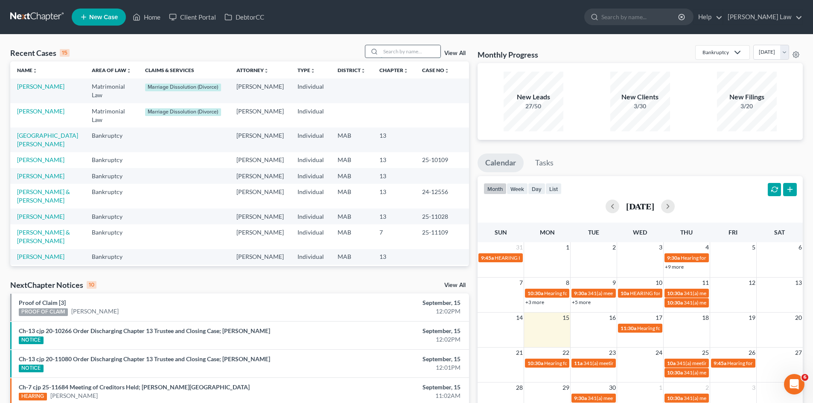
click at [430, 50] on input "search" at bounding box center [411, 51] width 60 height 12
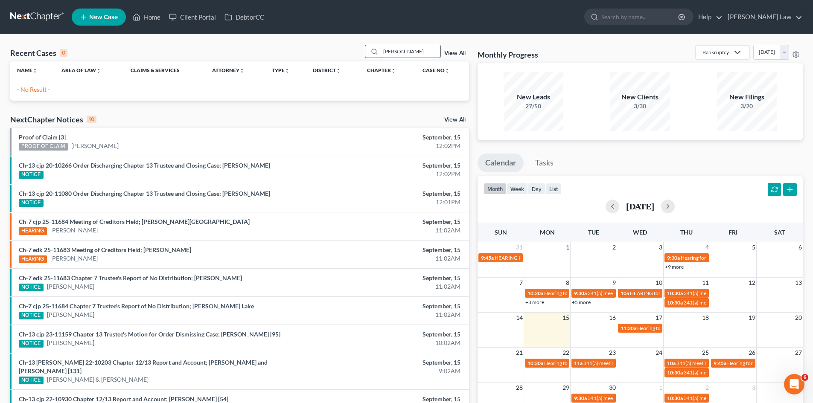
click at [400, 50] on input "[PERSON_NAME]" at bounding box center [411, 51] width 60 height 12
click at [401, 50] on input "[PERSON_NAME]" at bounding box center [411, 51] width 60 height 12
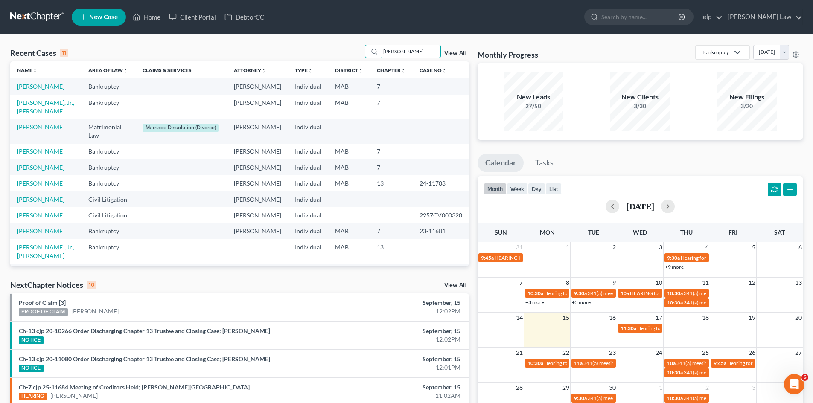
type input "[PERSON_NAME]"
